Goal: Task Accomplishment & Management: Manage account settings

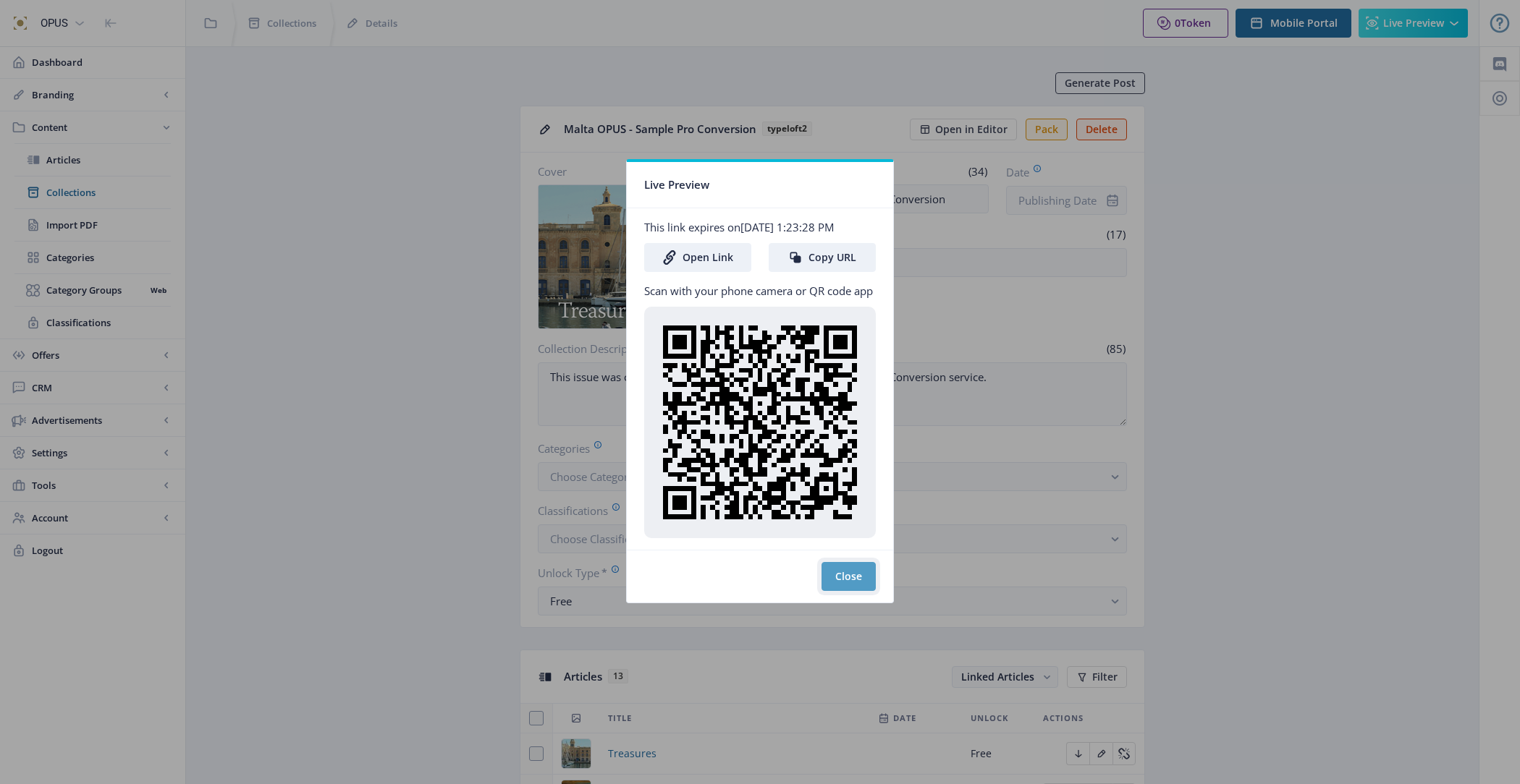
click at [853, 578] on button "Close" at bounding box center [849, 576] width 54 height 29
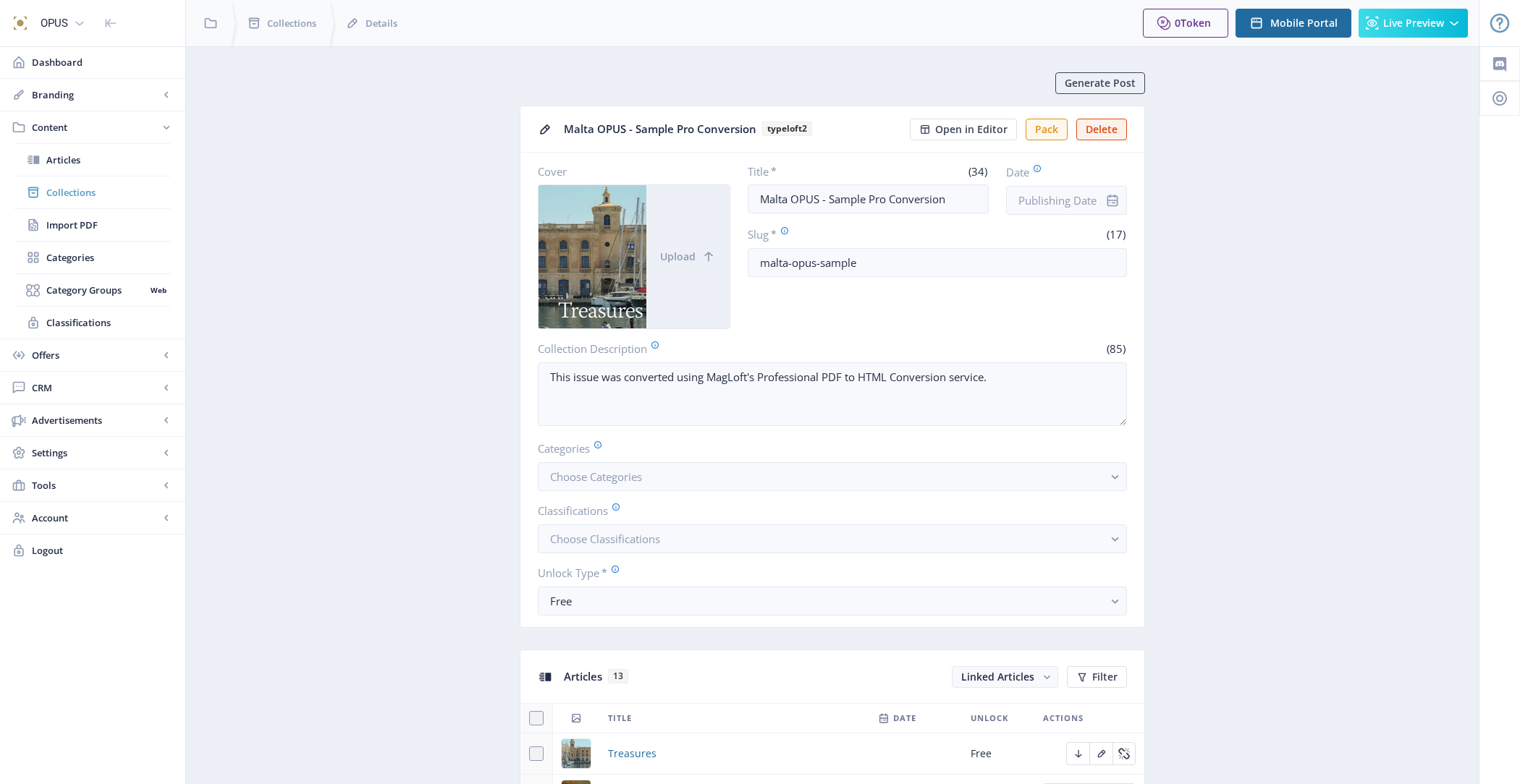
click at [119, 186] on span "Collections" at bounding box center [108, 192] width 125 height 14
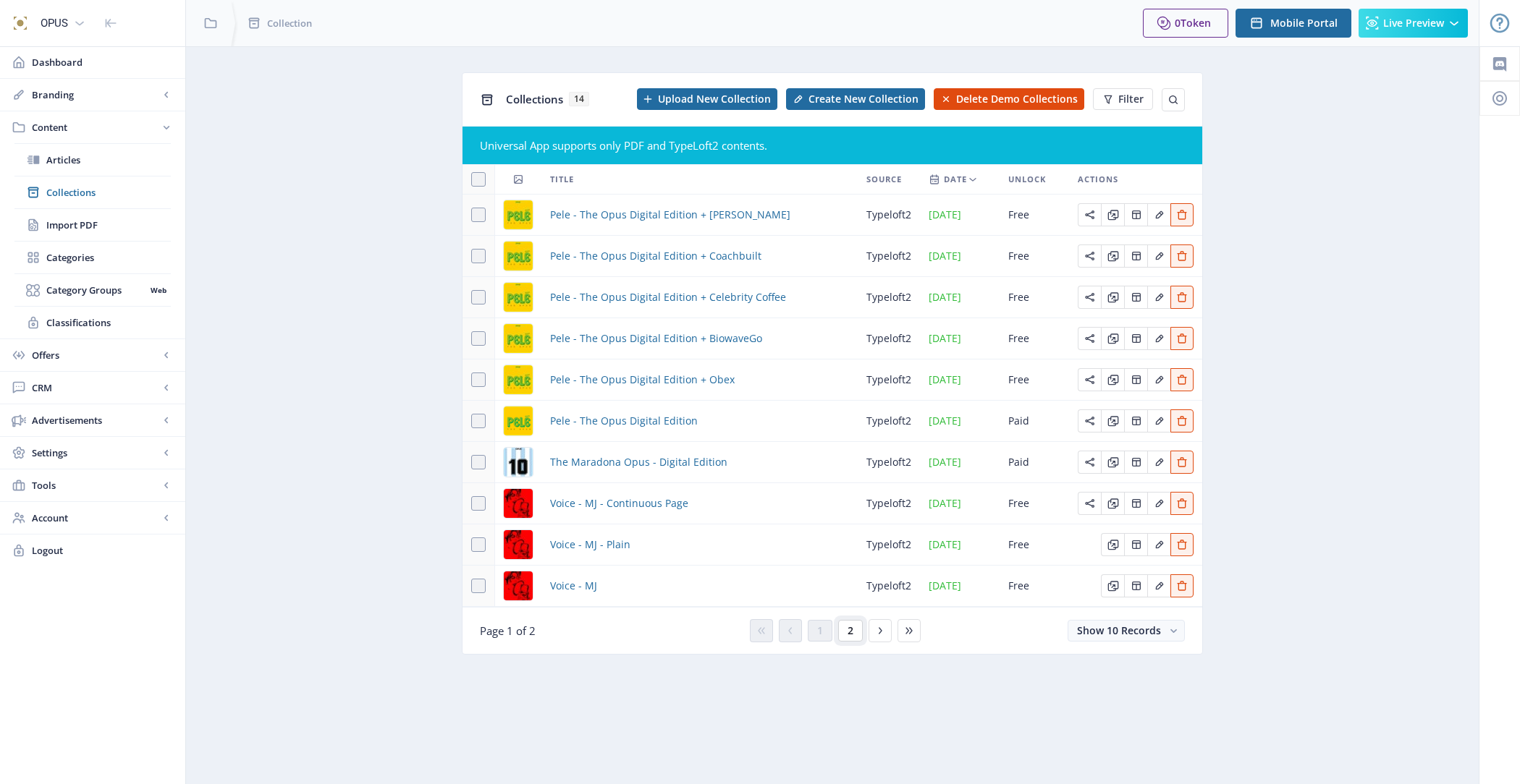
click at [849, 625] on span "2" at bounding box center [850, 631] width 6 height 12
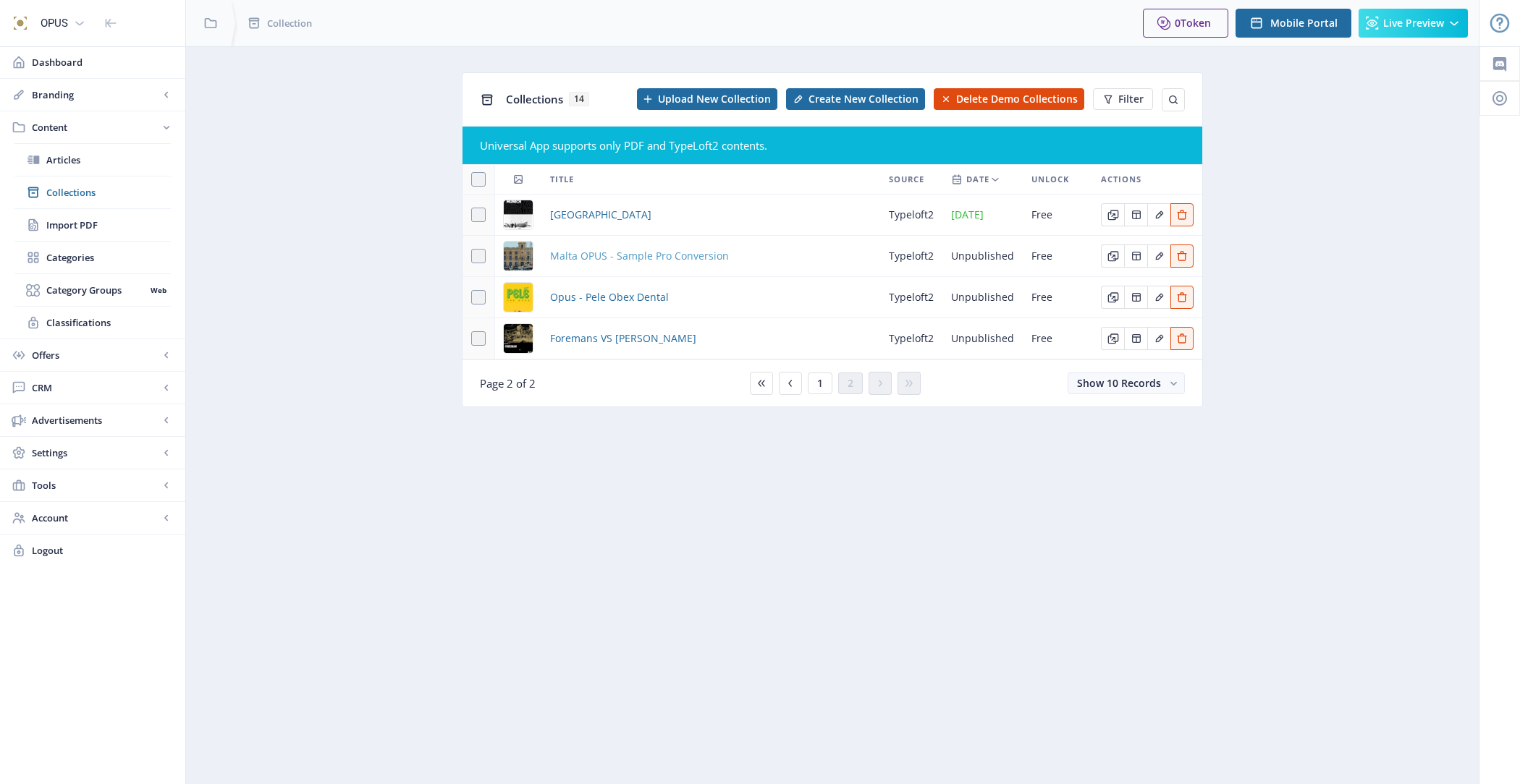
click at [644, 248] on span "Malta OPUS - Sample Pro Conversion" at bounding box center [639, 256] width 179 height 17
click at [603, 248] on span "Malta OPUS - Sample Pro Conversion" at bounding box center [639, 256] width 179 height 17
click at [689, 252] on span "Malta OPUS - Sample Pro Conversion" at bounding box center [639, 256] width 179 height 17
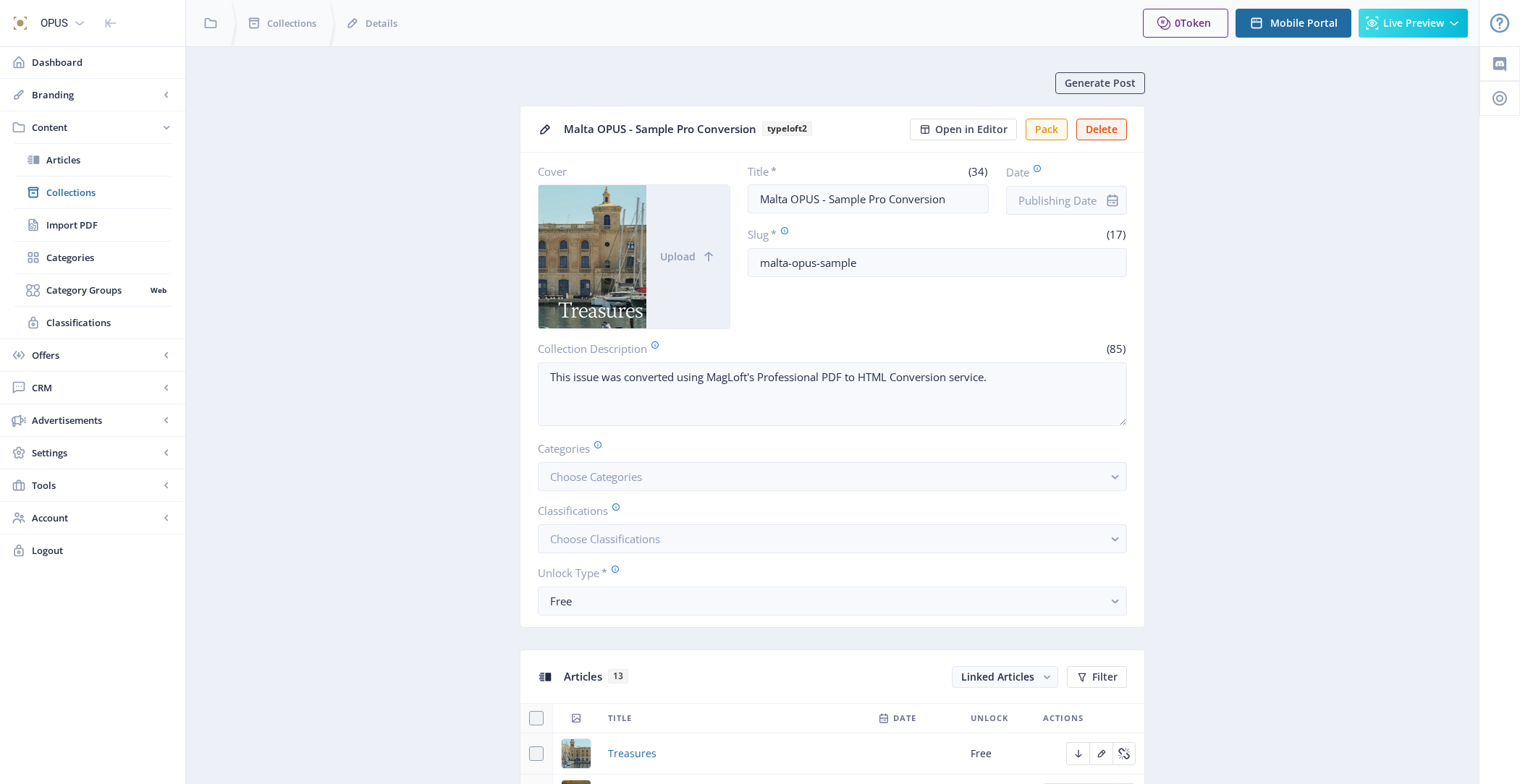
click at [1121, 191] on div at bounding box center [1112, 200] width 29 height 29
click at [1090, 202] on input "Date" at bounding box center [1066, 200] width 121 height 29
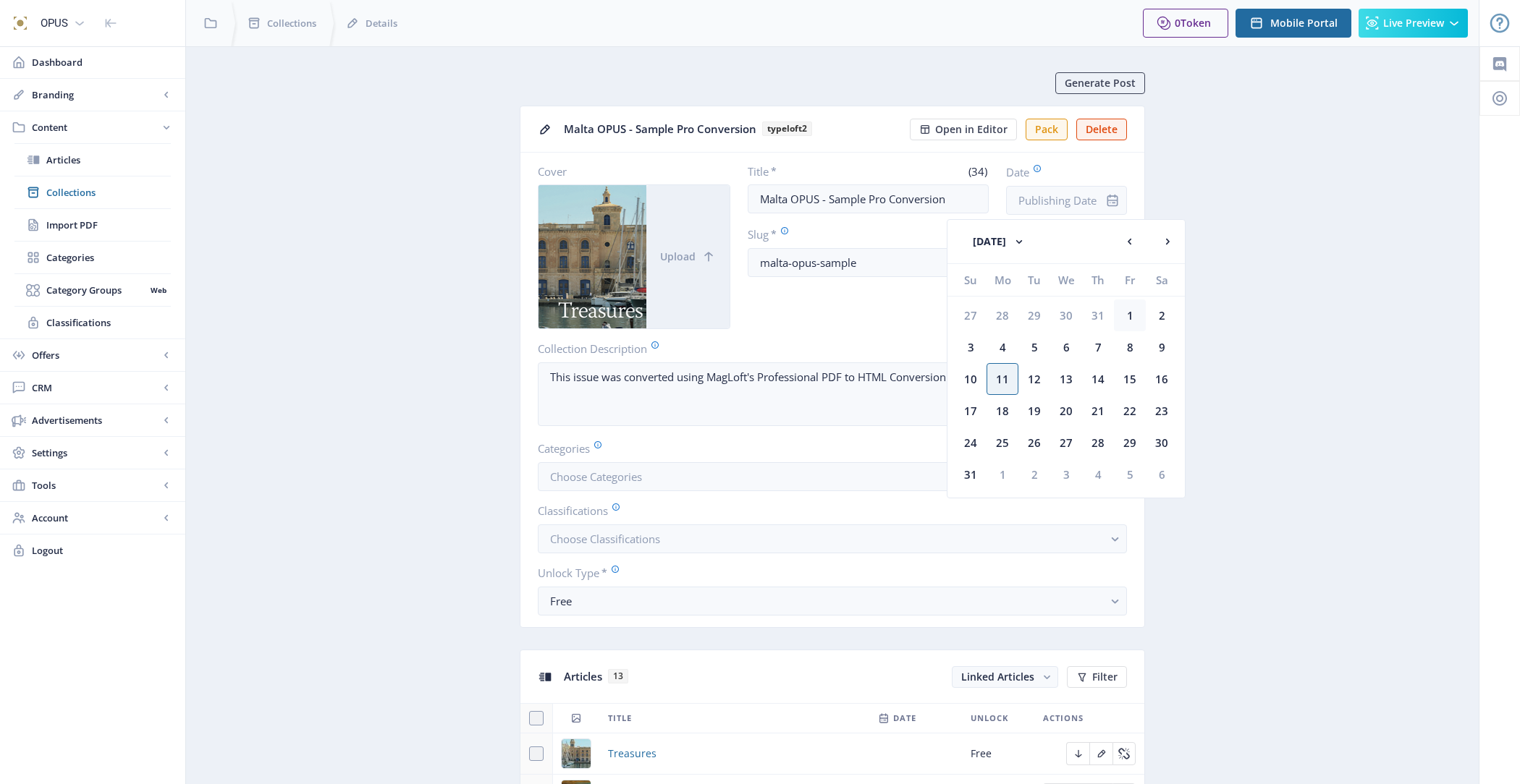
click at [1141, 302] on div "1" at bounding box center [1129, 315] width 32 height 32
type input "[DATE]"
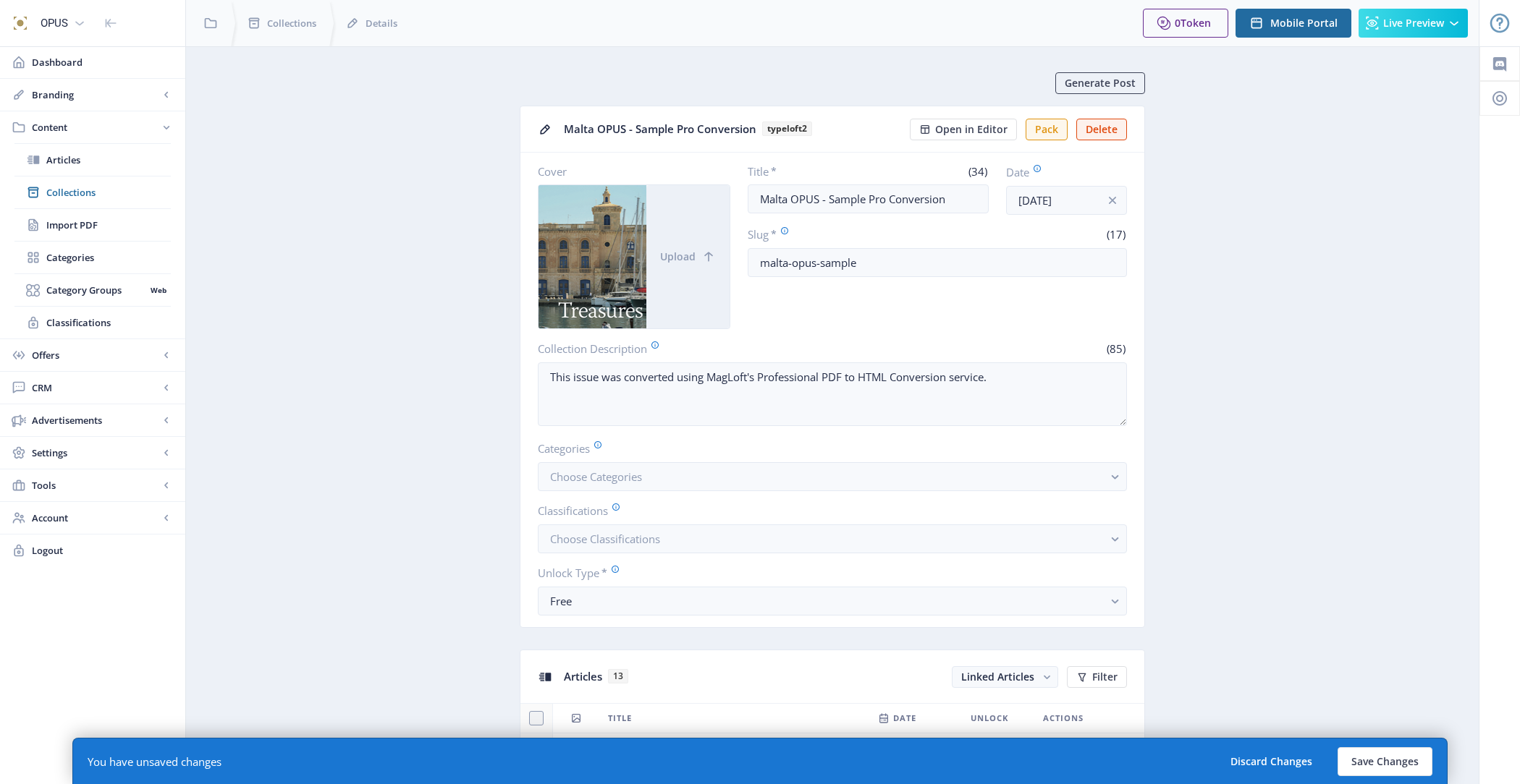
click at [1378, 751] on button "Save Changes" at bounding box center [1384, 762] width 94 height 29
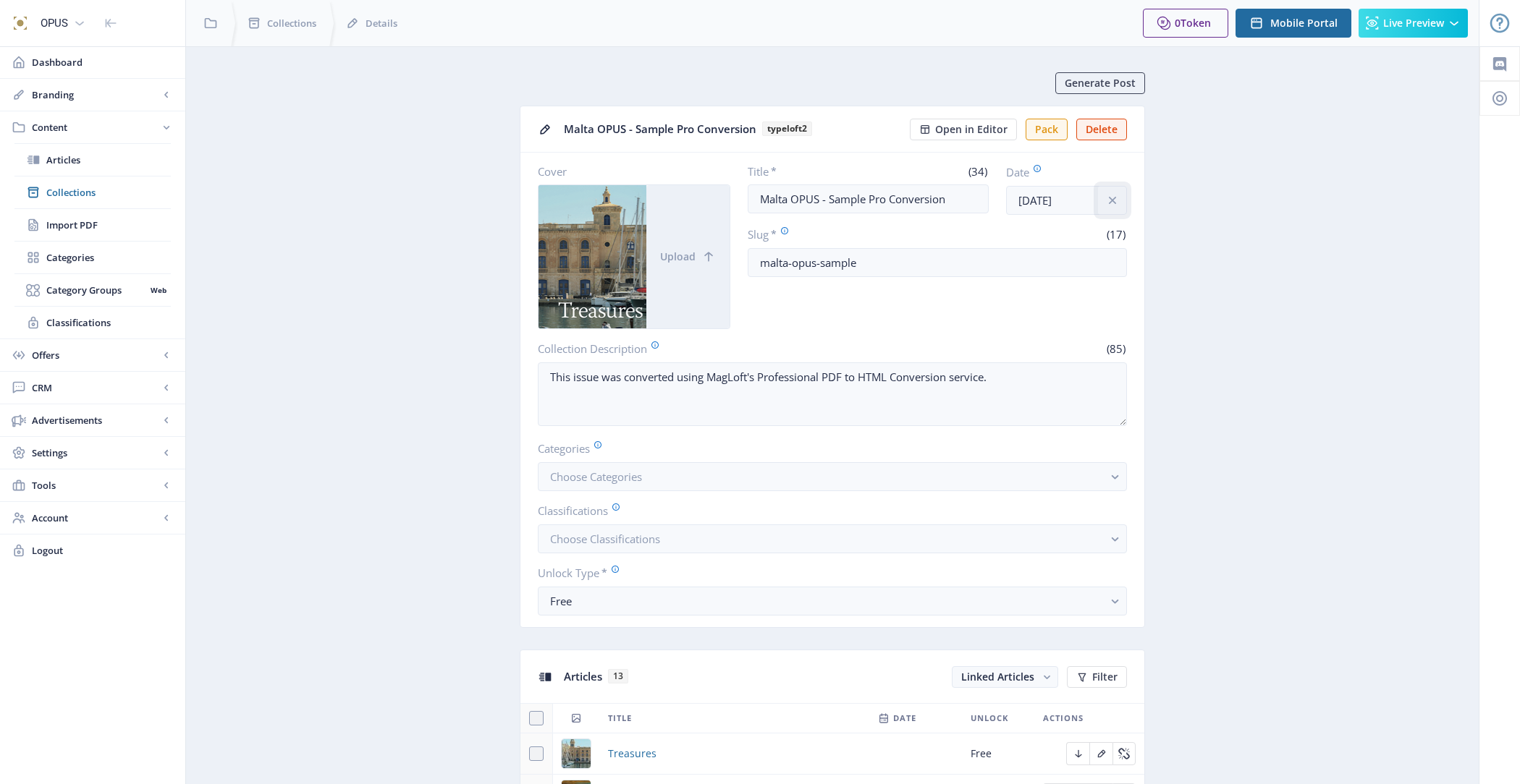
click at [1117, 200] on icon "info" at bounding box center [1112, 200] width 14 height 14
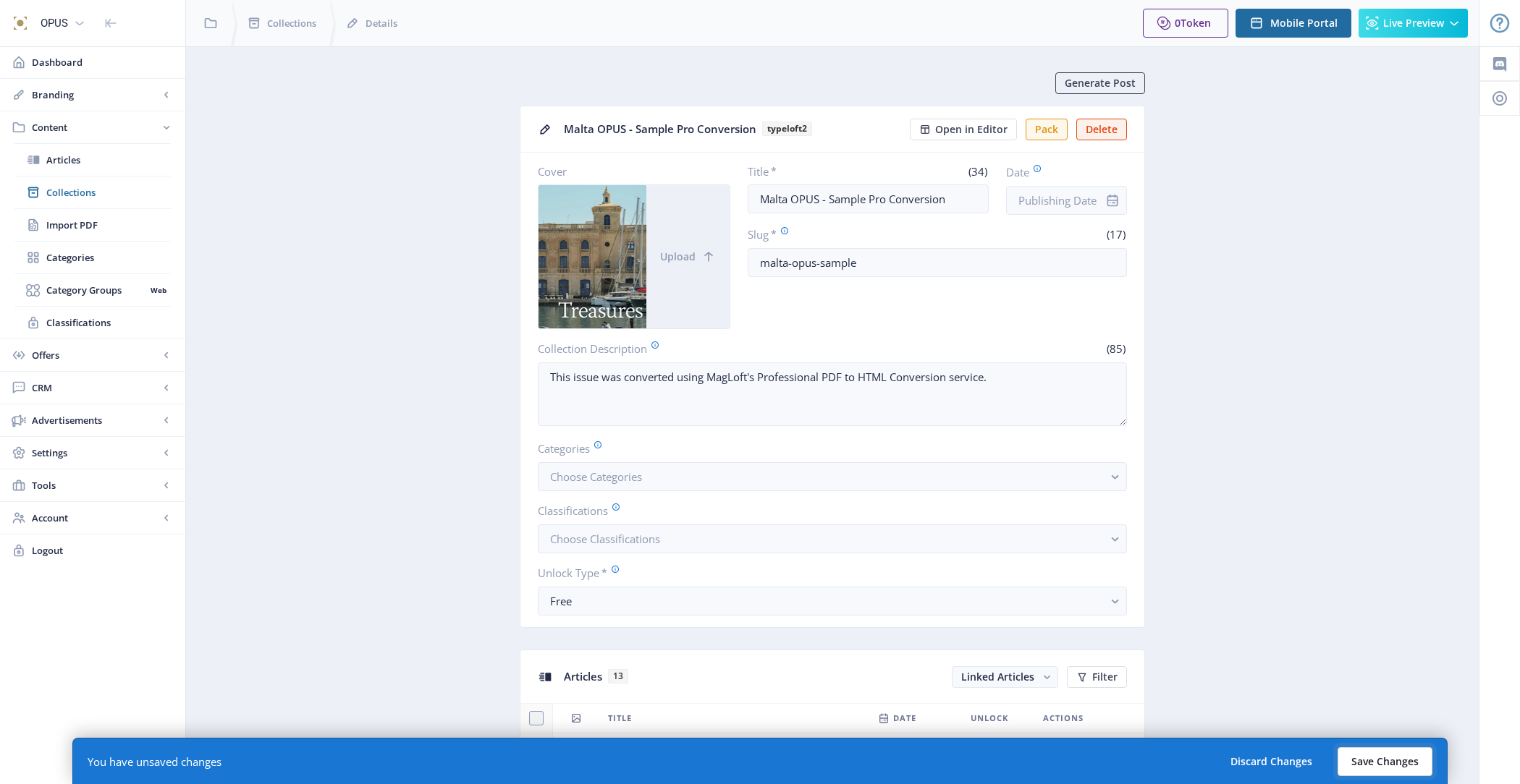
click at [1373, 752] on button "Save Changes" at bounding box center [1384, 762] width 94 height 29
click at [1396, 757] on button "Save Changes" at bounding box center [1384, 762] width 94 height 29
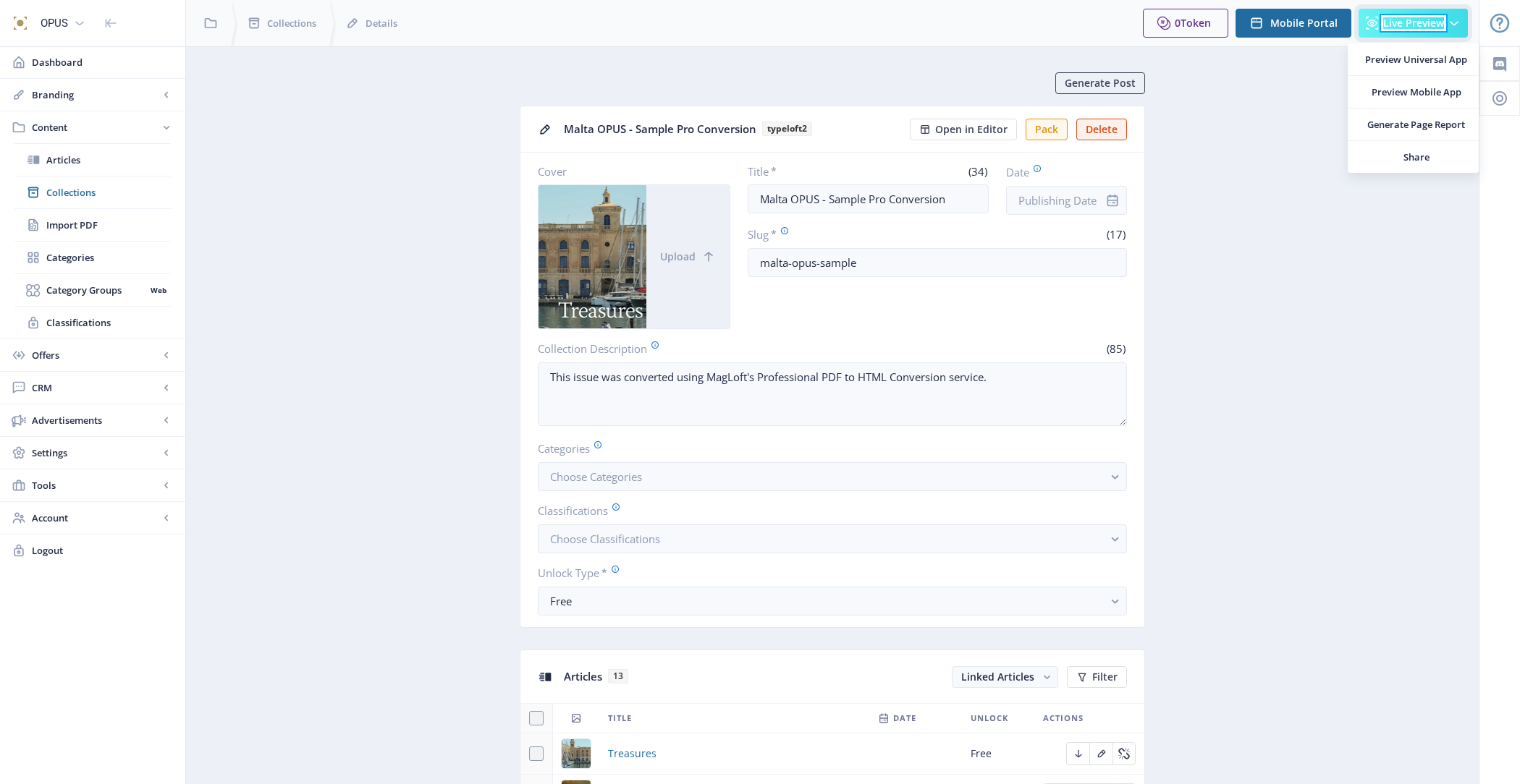
click at [1399, 26] on span "Live Preview" at bounding box center [1413, 23] width 61 height 12
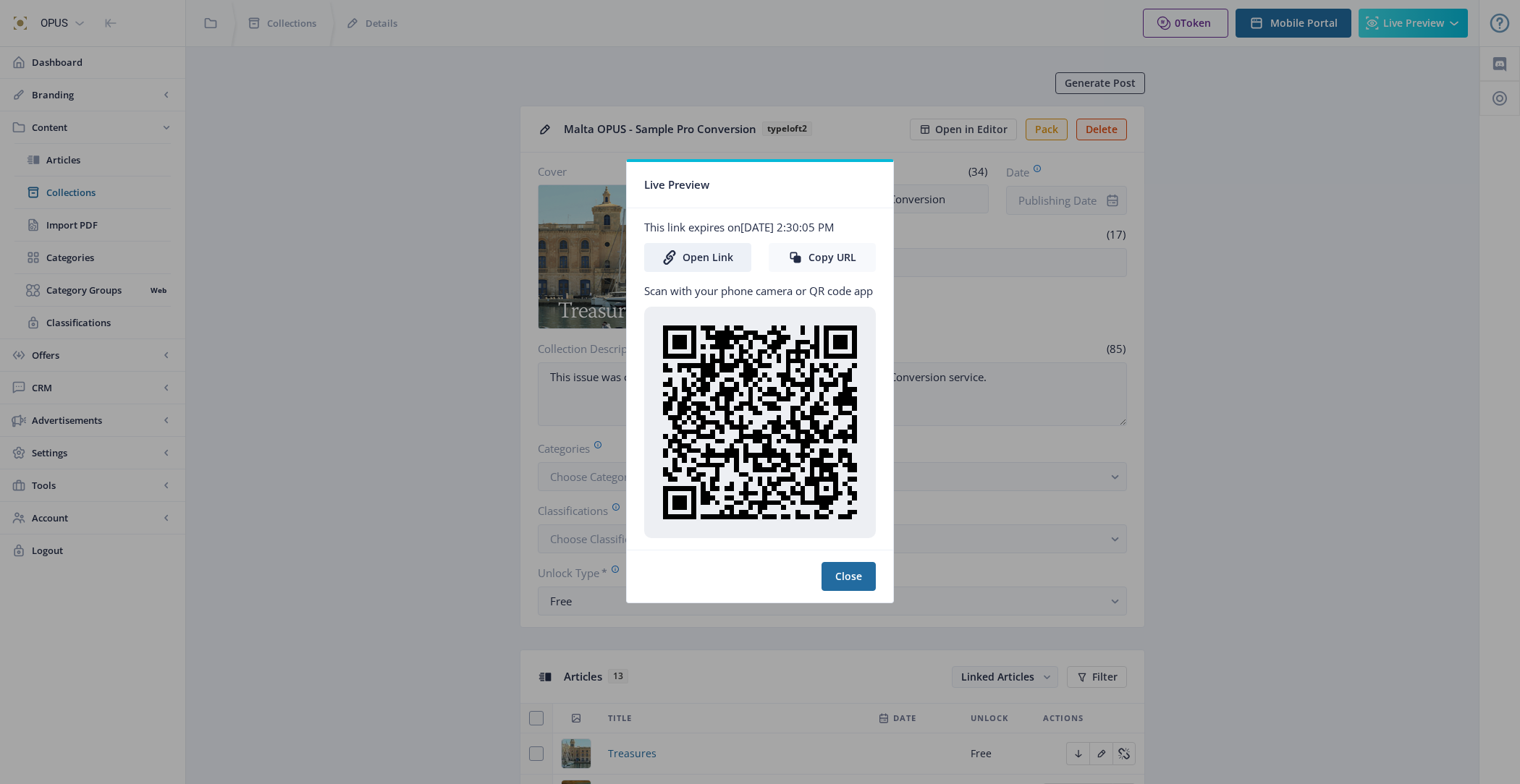
click at [822, 259] on button "Copy URL" at bounding box center [822, 257] width 107 height 29
click at [823, 259] on button "Copy URL" at bounding box center [822, 257] width 107 height 29
click at [845, 571] on button "Close" at bounding box center [849, 576] width 54 height 29
